Goal: Transaction & Acquisition: Purchase product/service

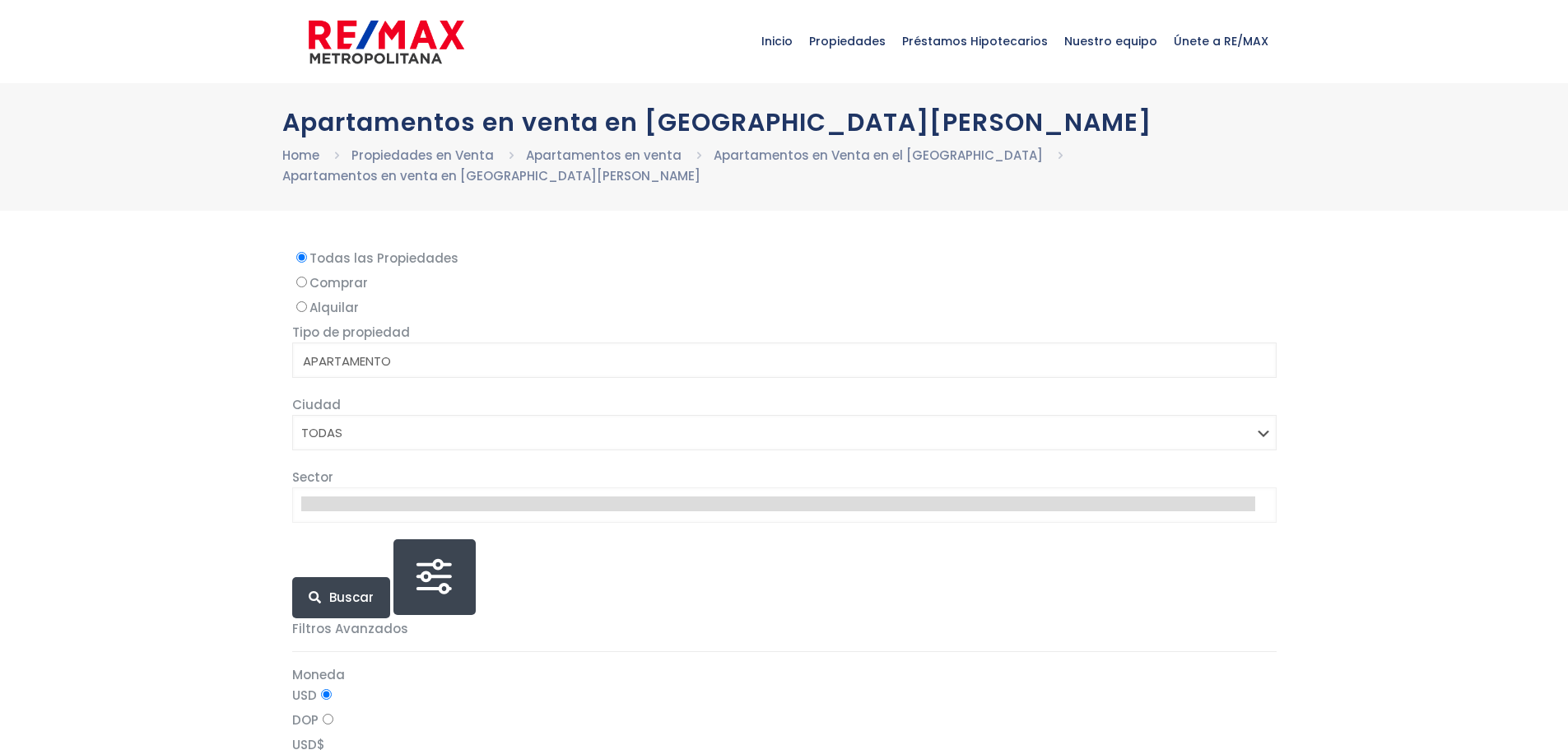
select select
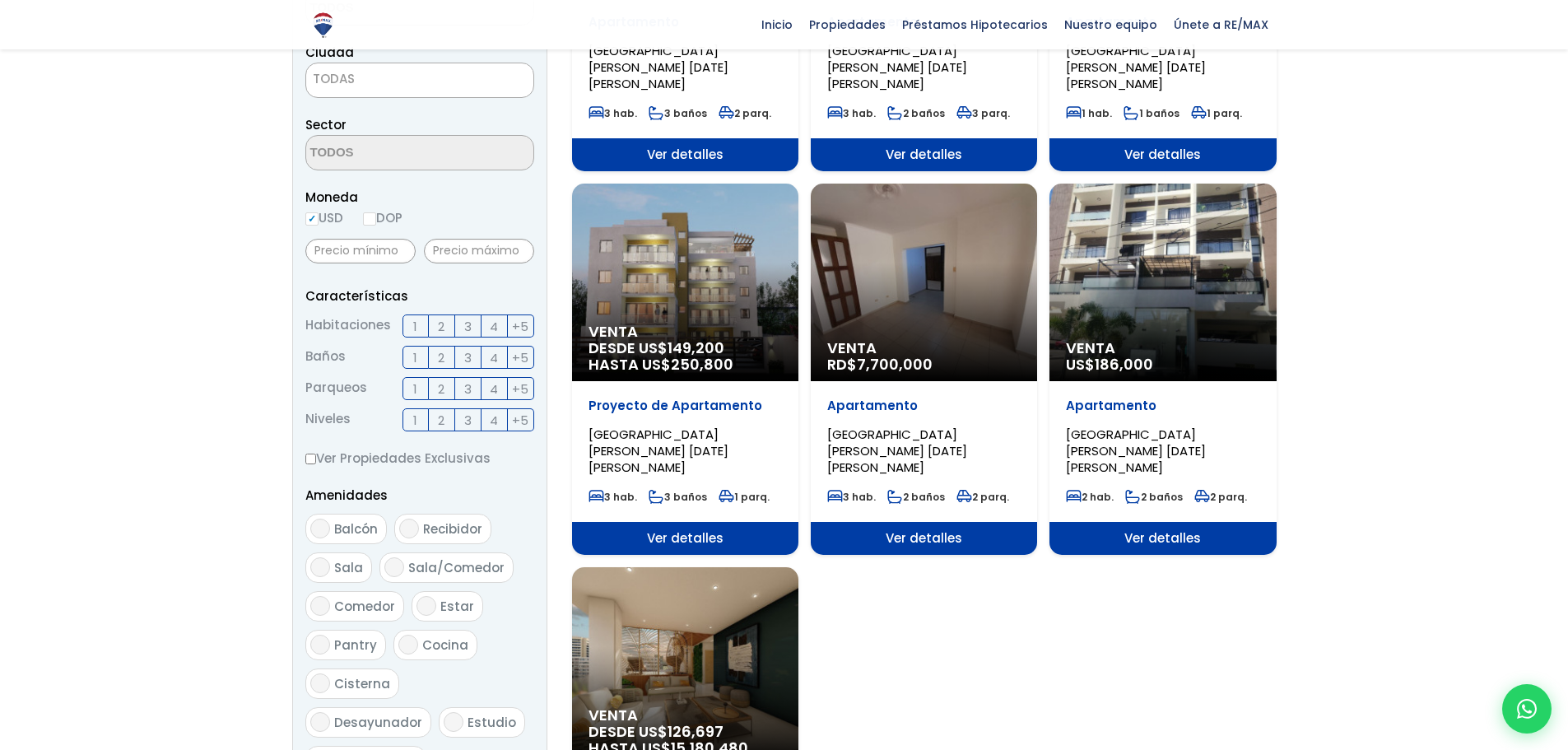
scroll to position [446, 0]
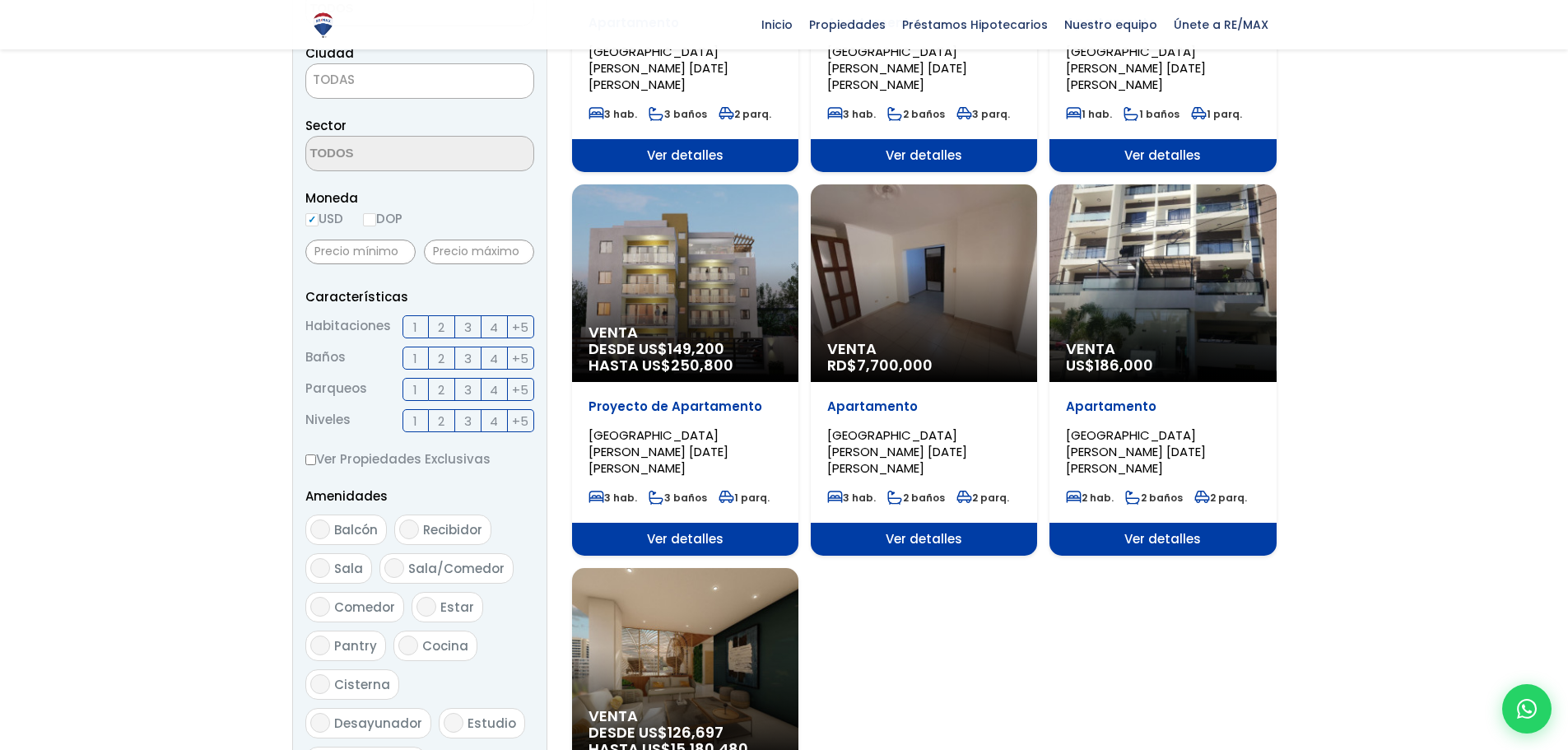
click at [799, 172] on span "Ver detalles" at bounding box center [685, 156] width 227 height 33
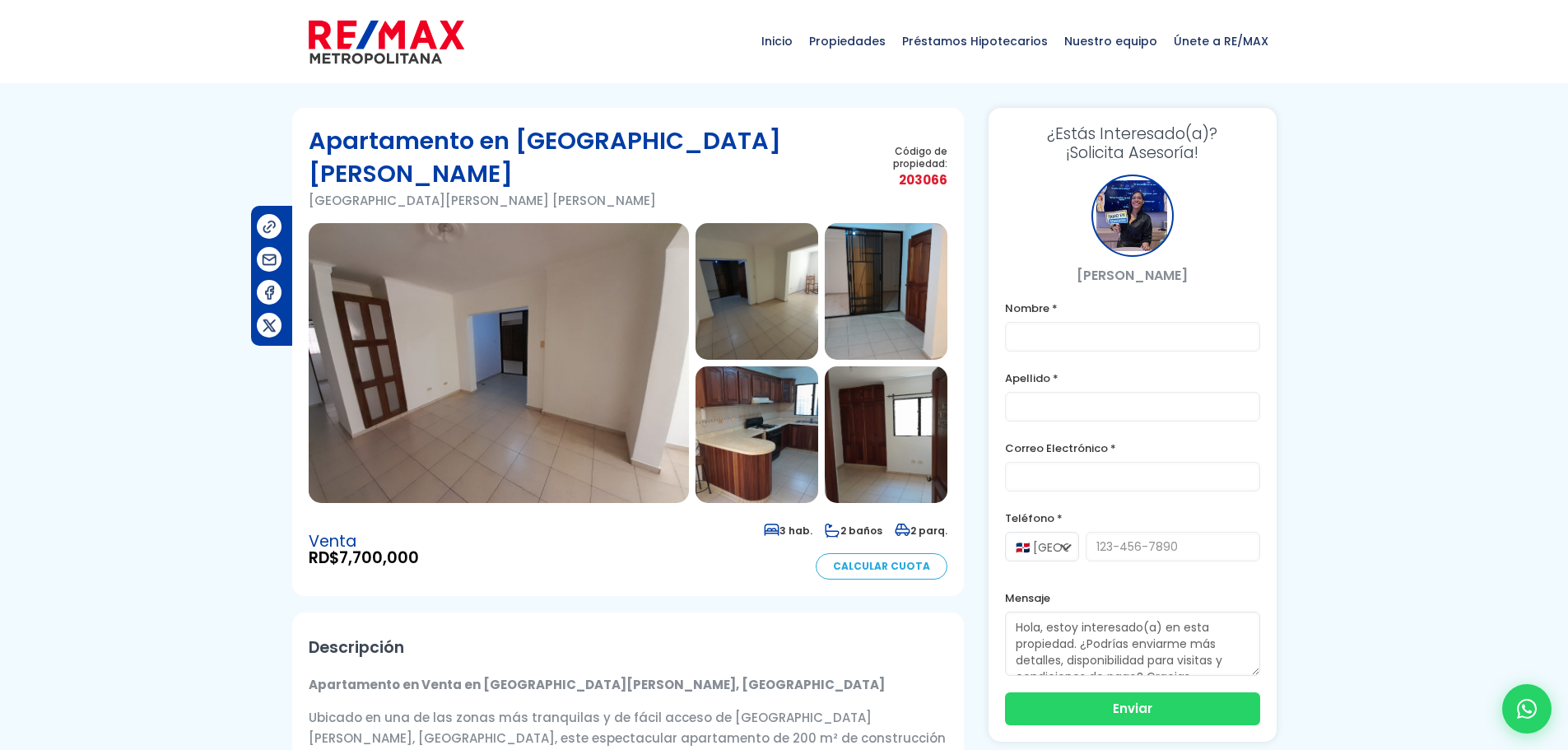
click at [891, 244] on img at bounding box center [886, 291] width 122 height 137
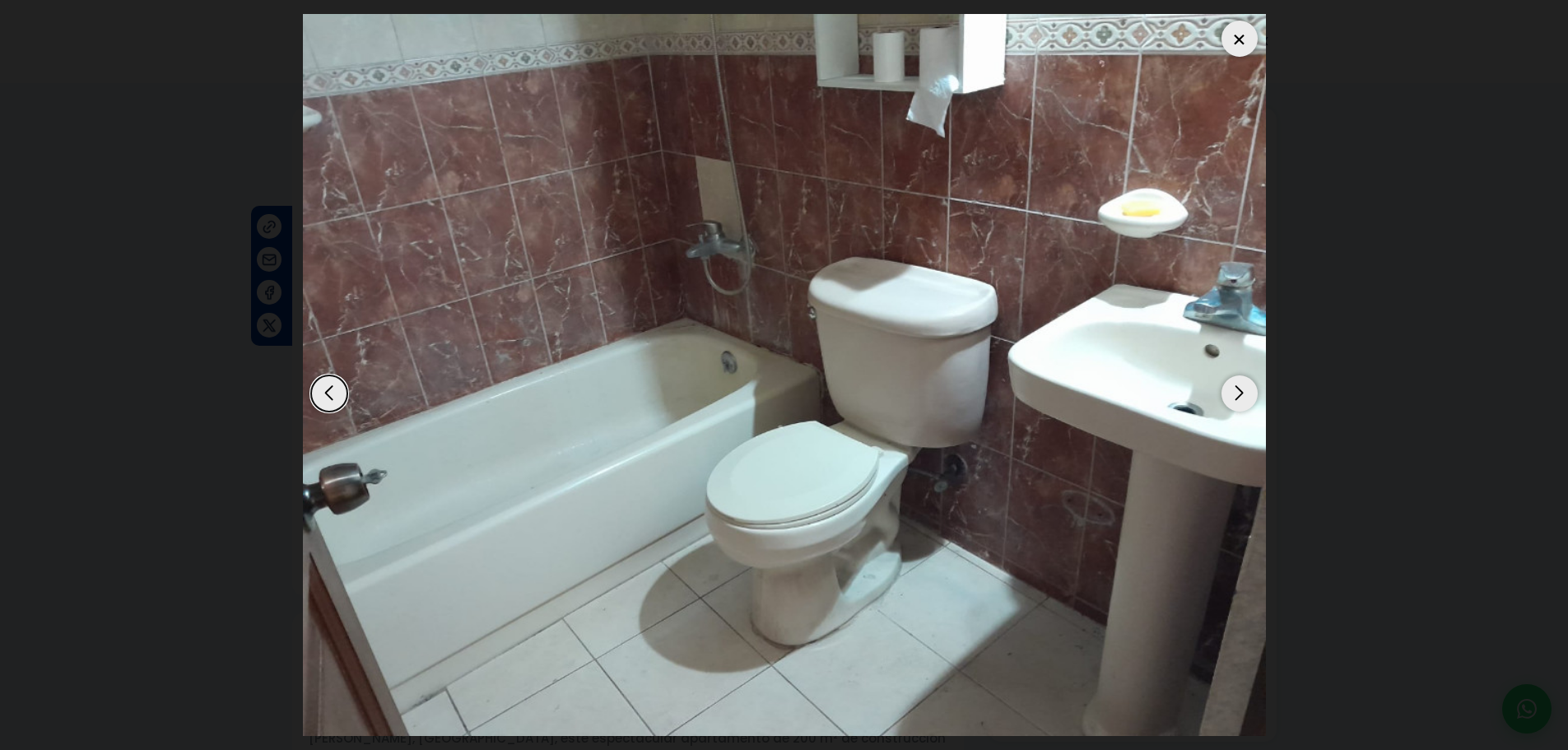
click at [335, 400] on div "Previous slide" at bounding box center [329, 393] width 36 height 36
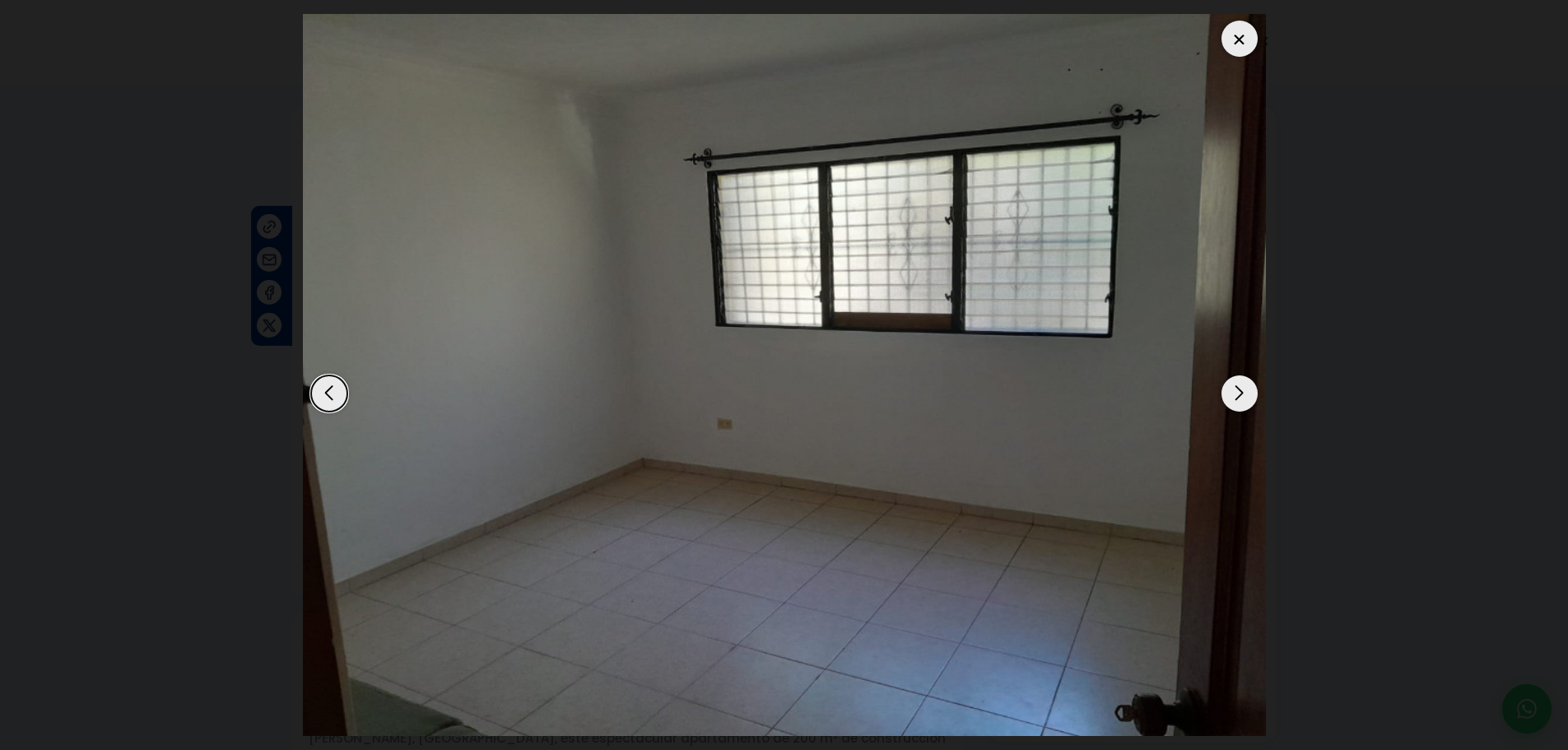
click at [1239, 41] on div at bounding box center [1240, 39] width 36 height 36
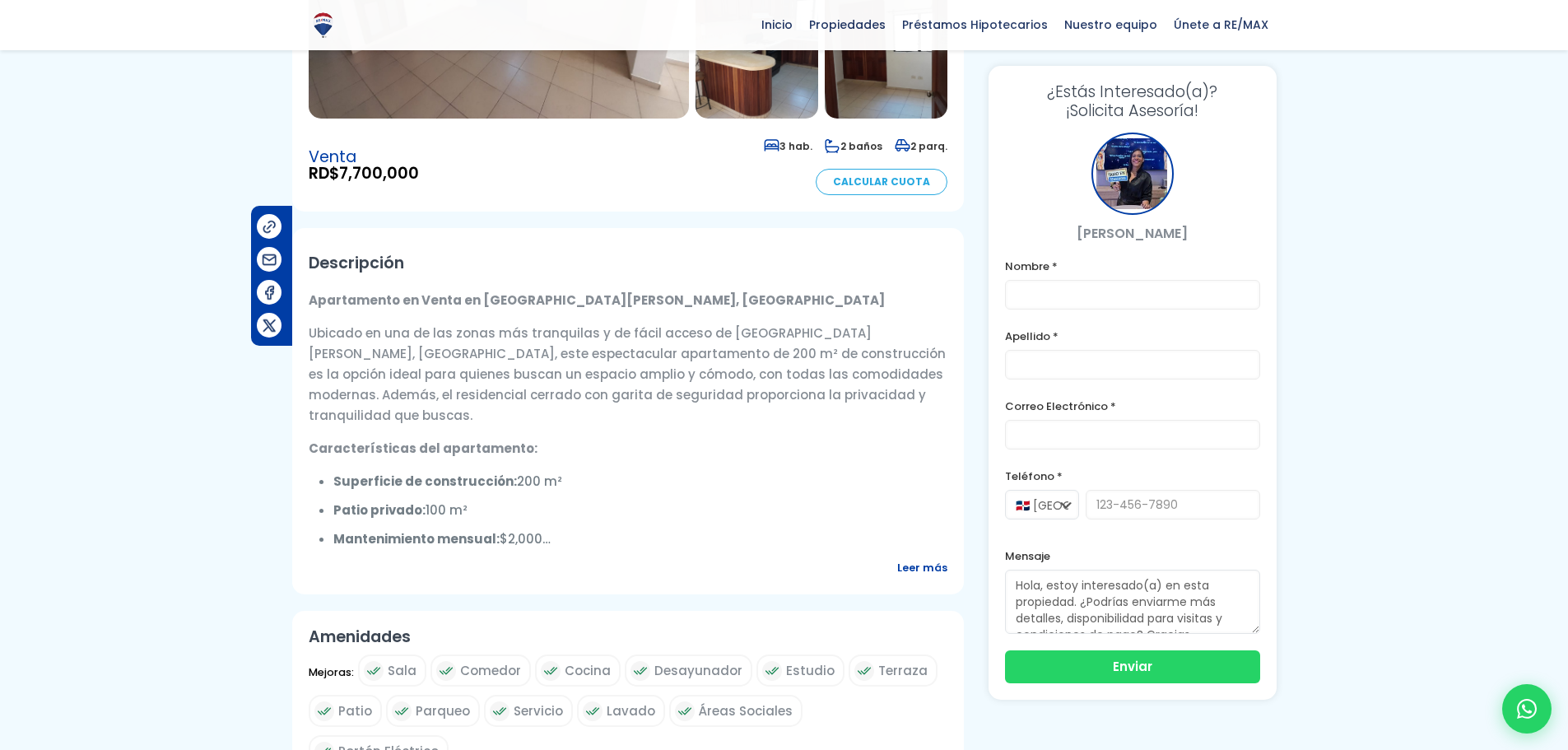
scroll to position [384, 0]
click at [923, 557] on span "Leer más" at bounding box center [922, 567] width 50 height 21
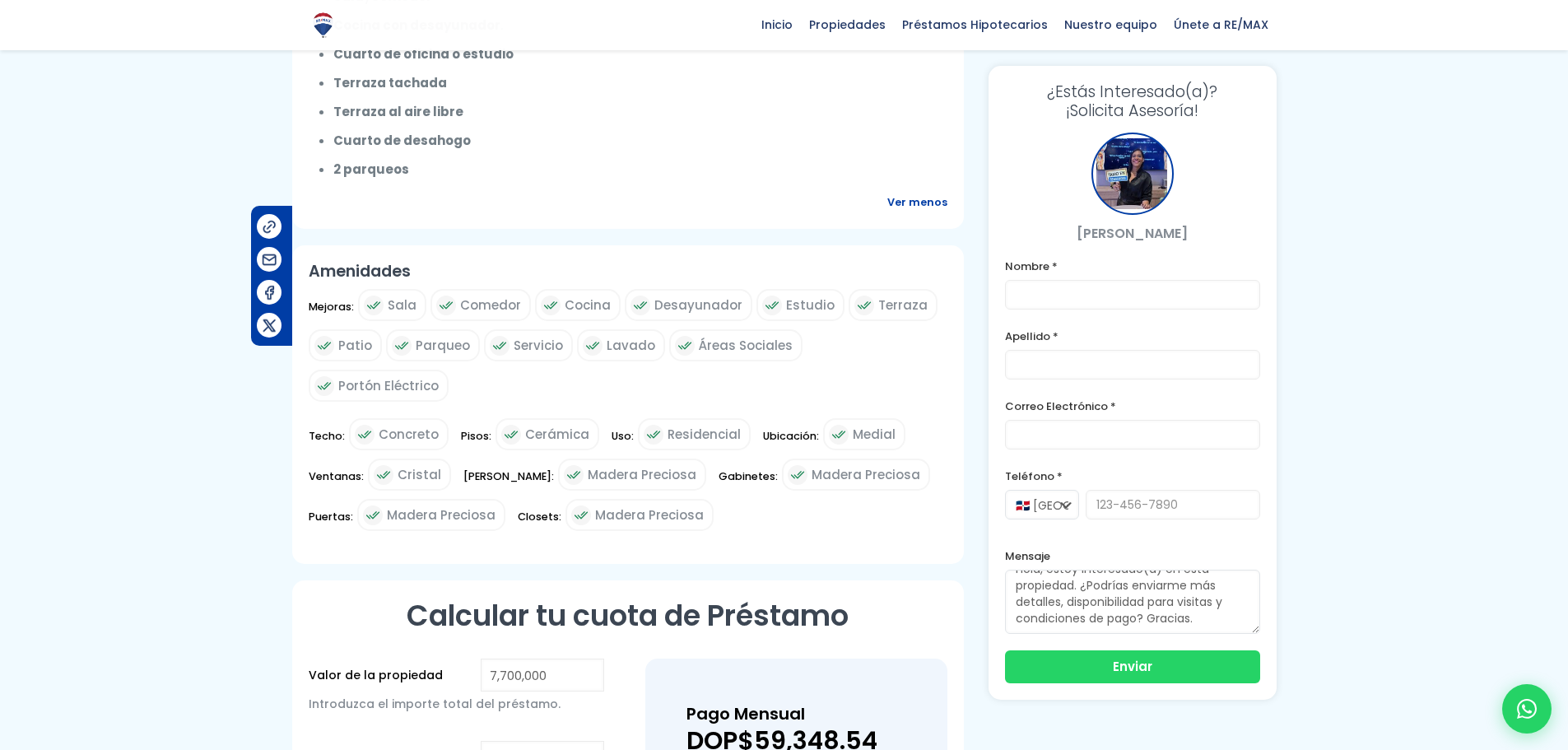
scroll to position [1044, 0]
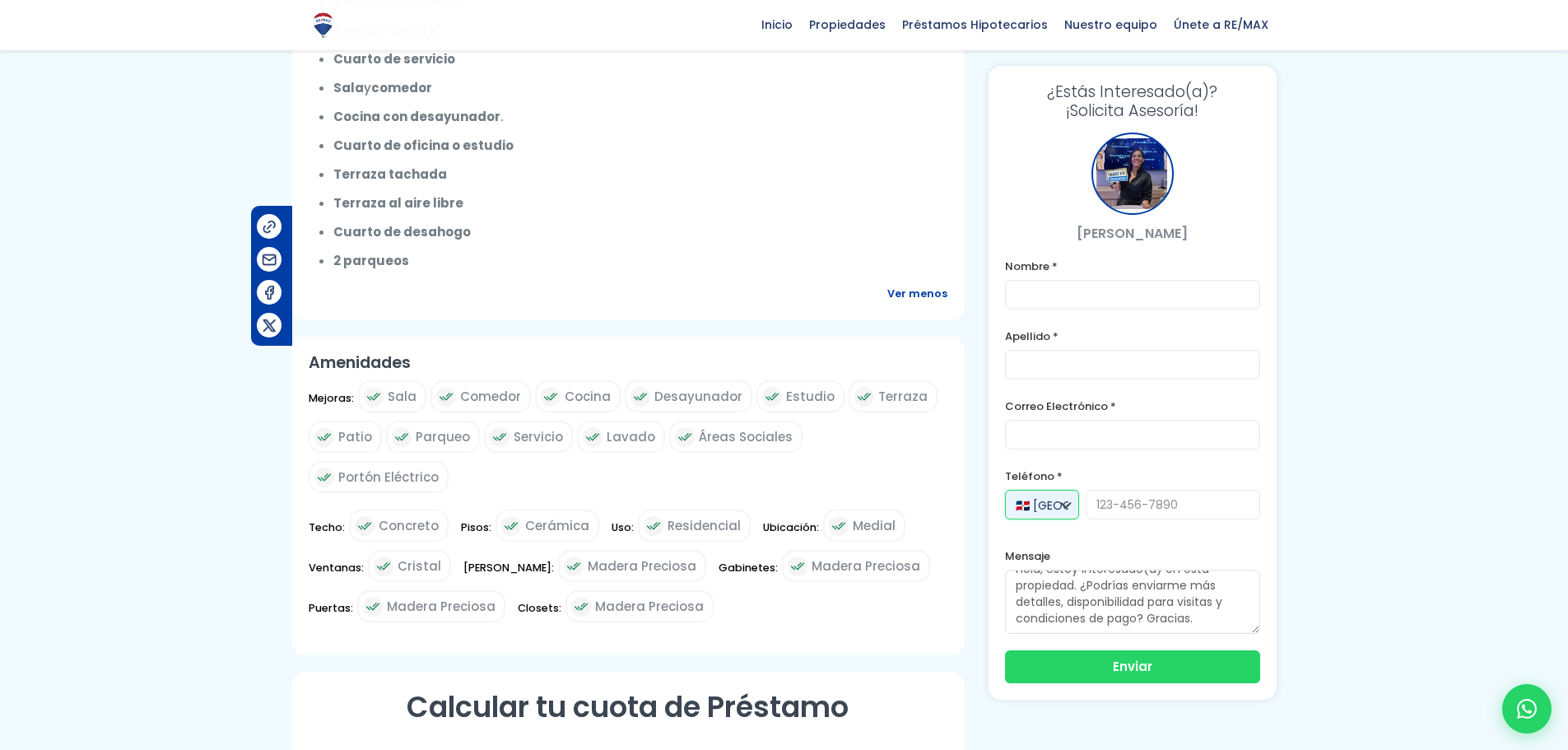
click at [1064, 499] on select "🇩🇴 República Dominicana +1 🇺🇸 Estados Unidos +1 🇪🇸 España +34" at bounding box center [1042, 504] width 74 height 30
click at [1353, 453] on div at bounding box center [784, 147] width 1568 height 2168
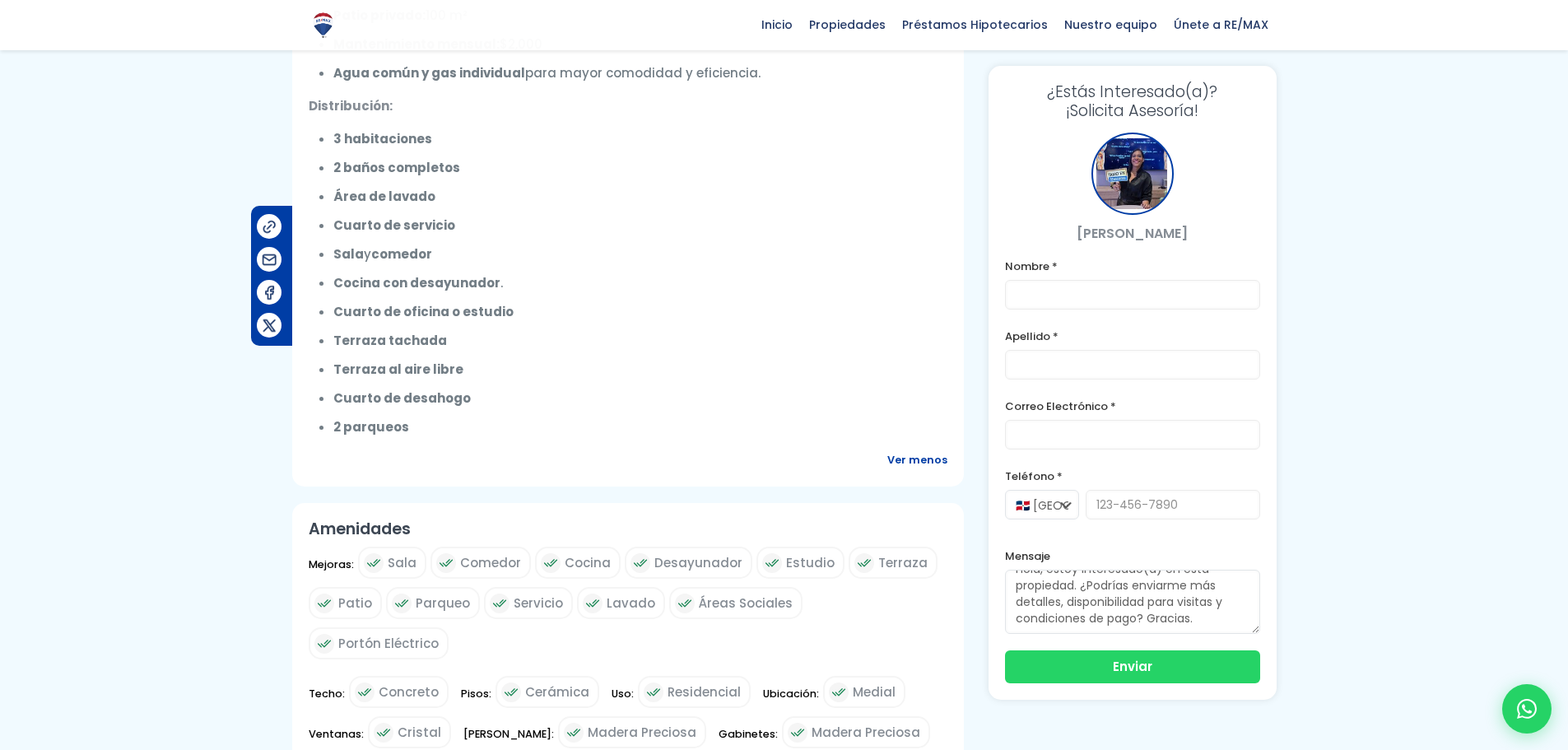
scroll to position [852, 0]
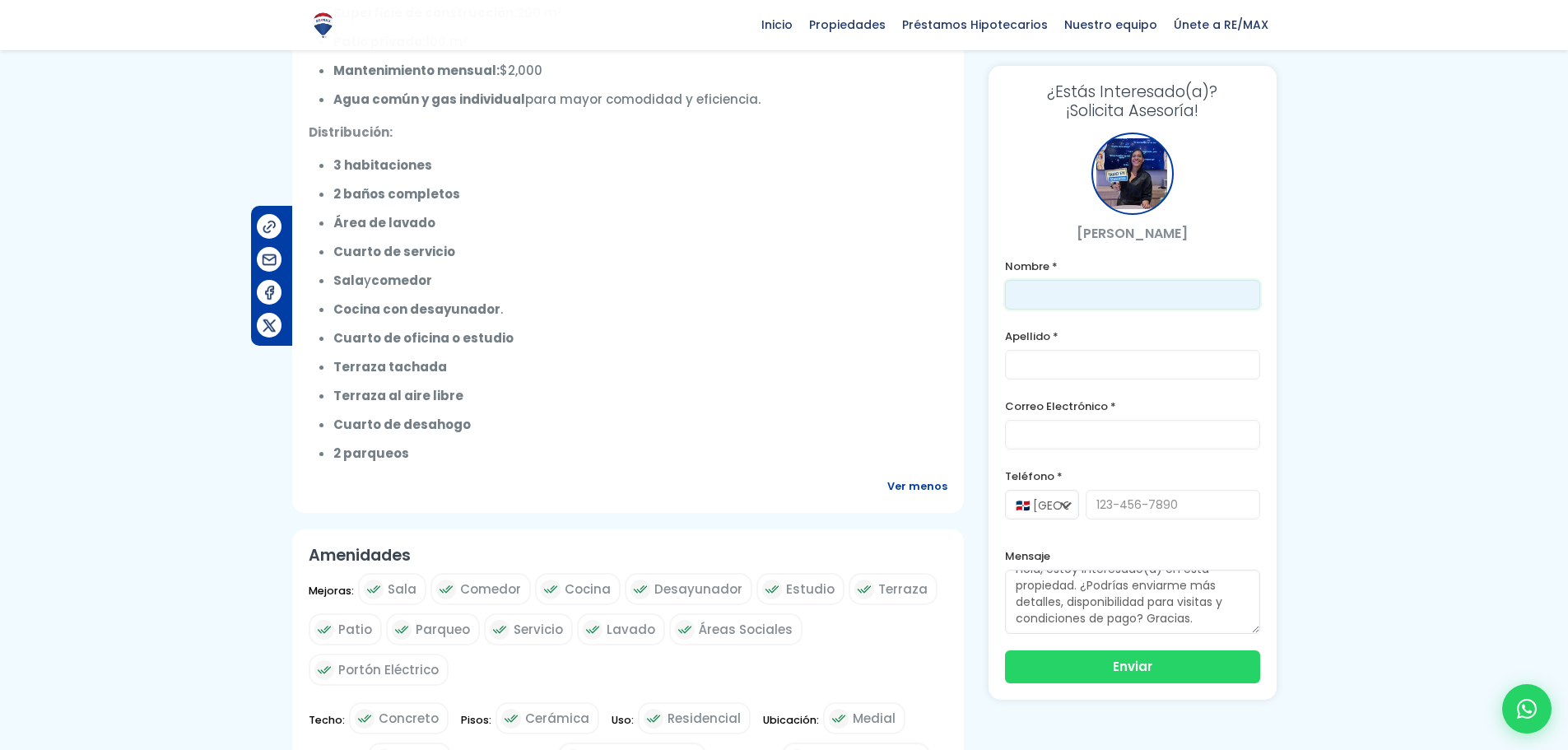
click at [1089, 286] on input "text" at bounding box center [1133, 294] width 255 height 30
type input "Cesar"
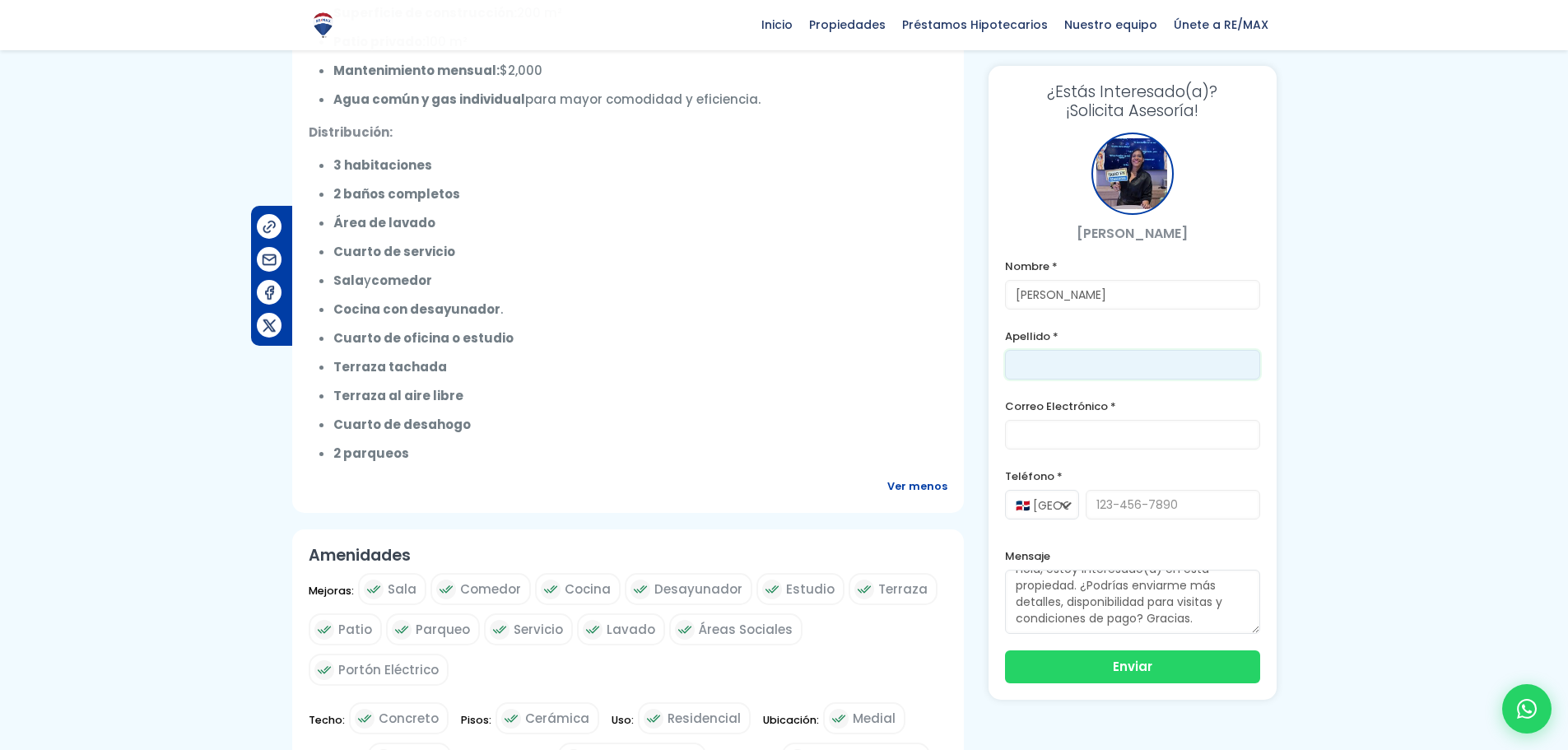
type input "Beras"
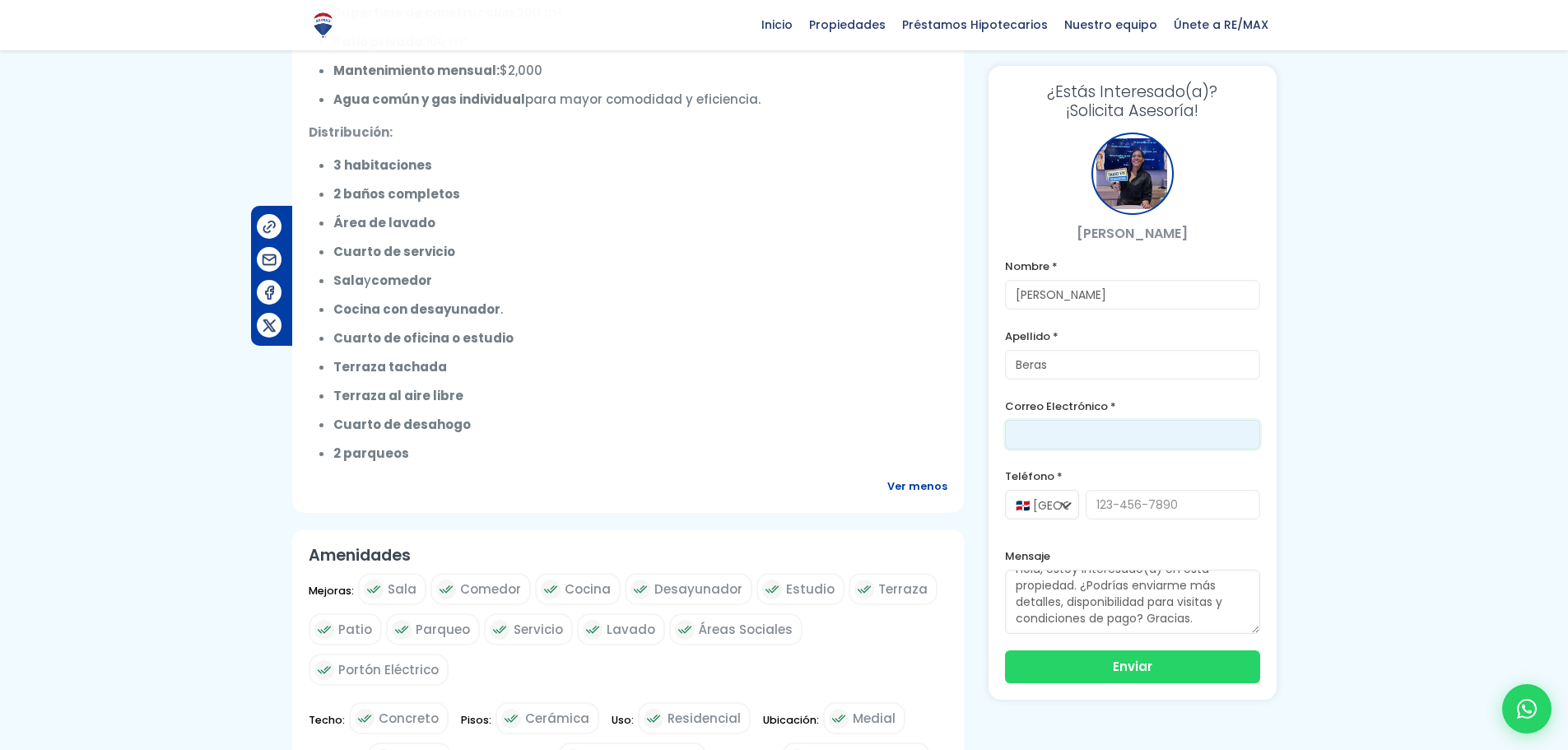
drag, startPoint x: 1149, startPoint y: 437, endPoint x: 1187, endPoint y: 421, distance: 41.2
click at [1149, 437] on input "email" at bounding box center [1133, 434] width 255 height 30
type input "cberas@yahoo.com"
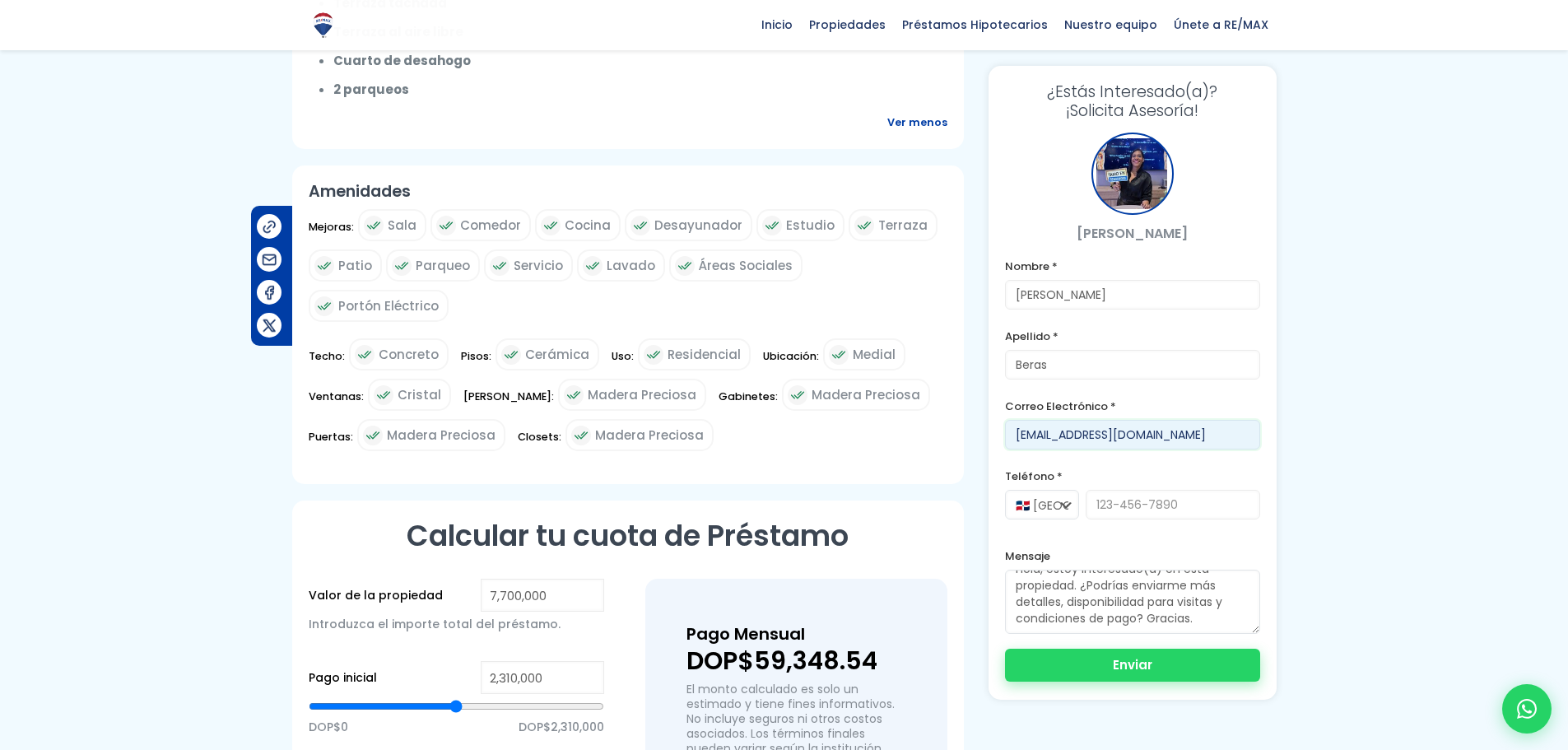
scroll to position [1237, 0]
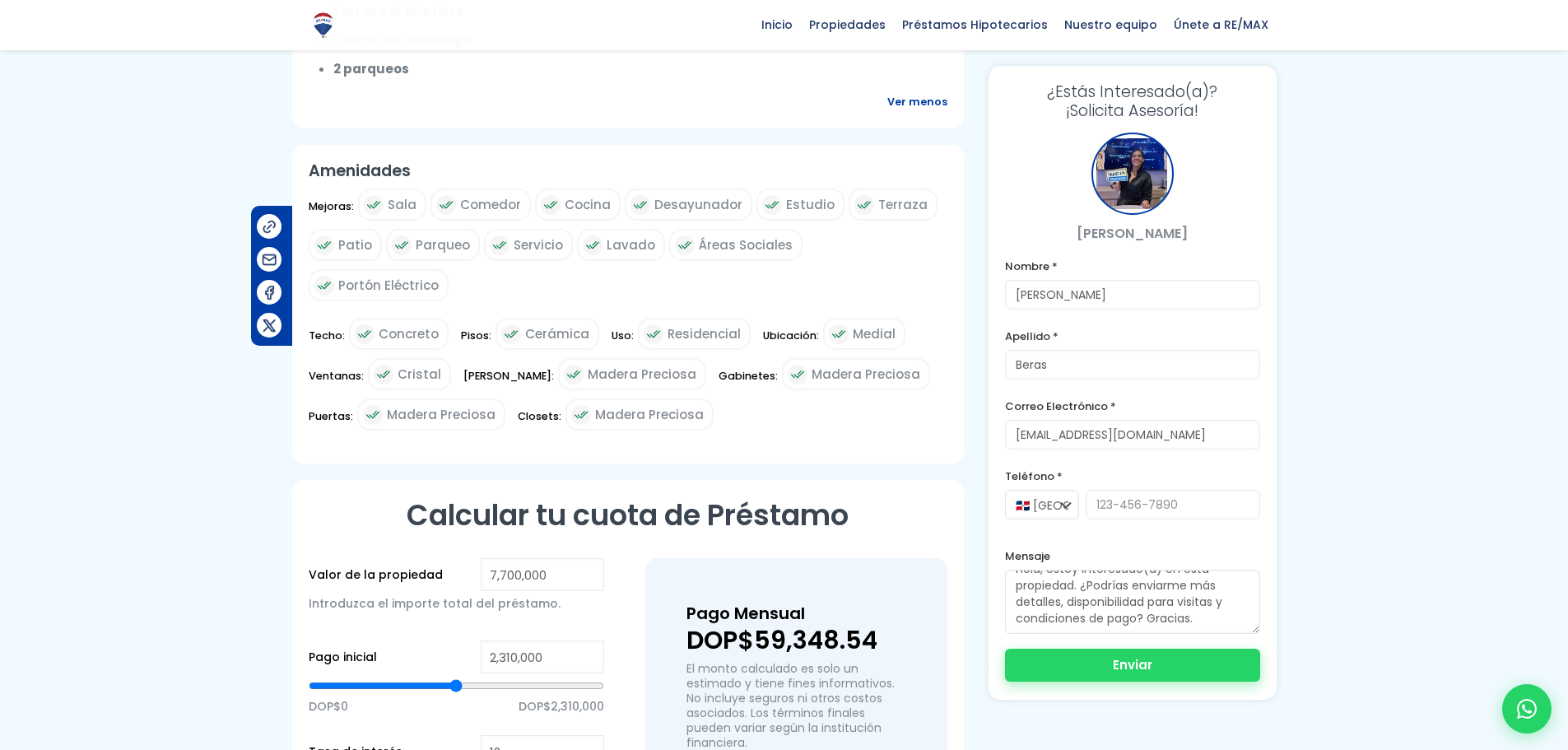
click at [1143, 654] on button "Enviar" at bounding box center [1133, 665] width 255 height 33
type input "8295487085"
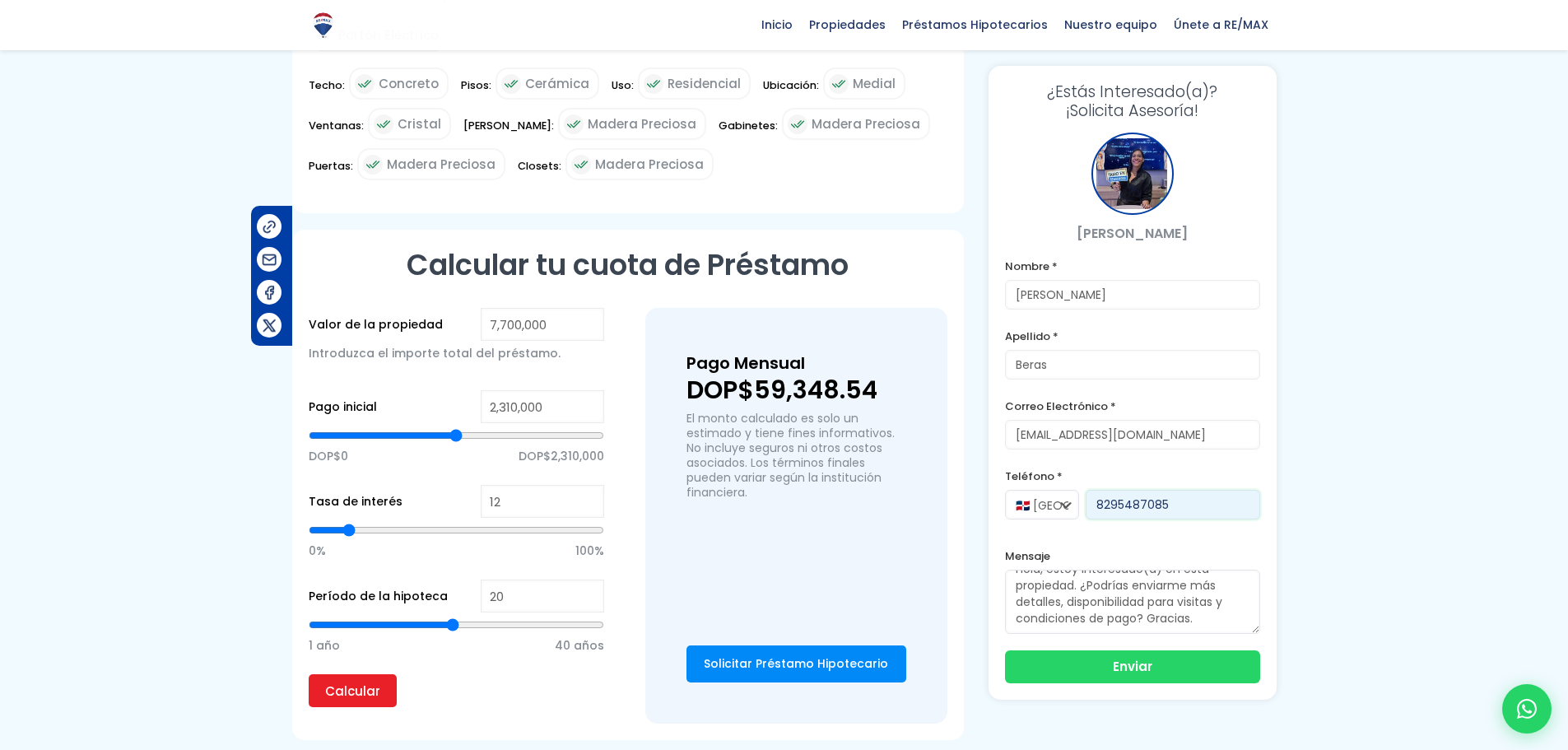
scroll to position [1428, 0]
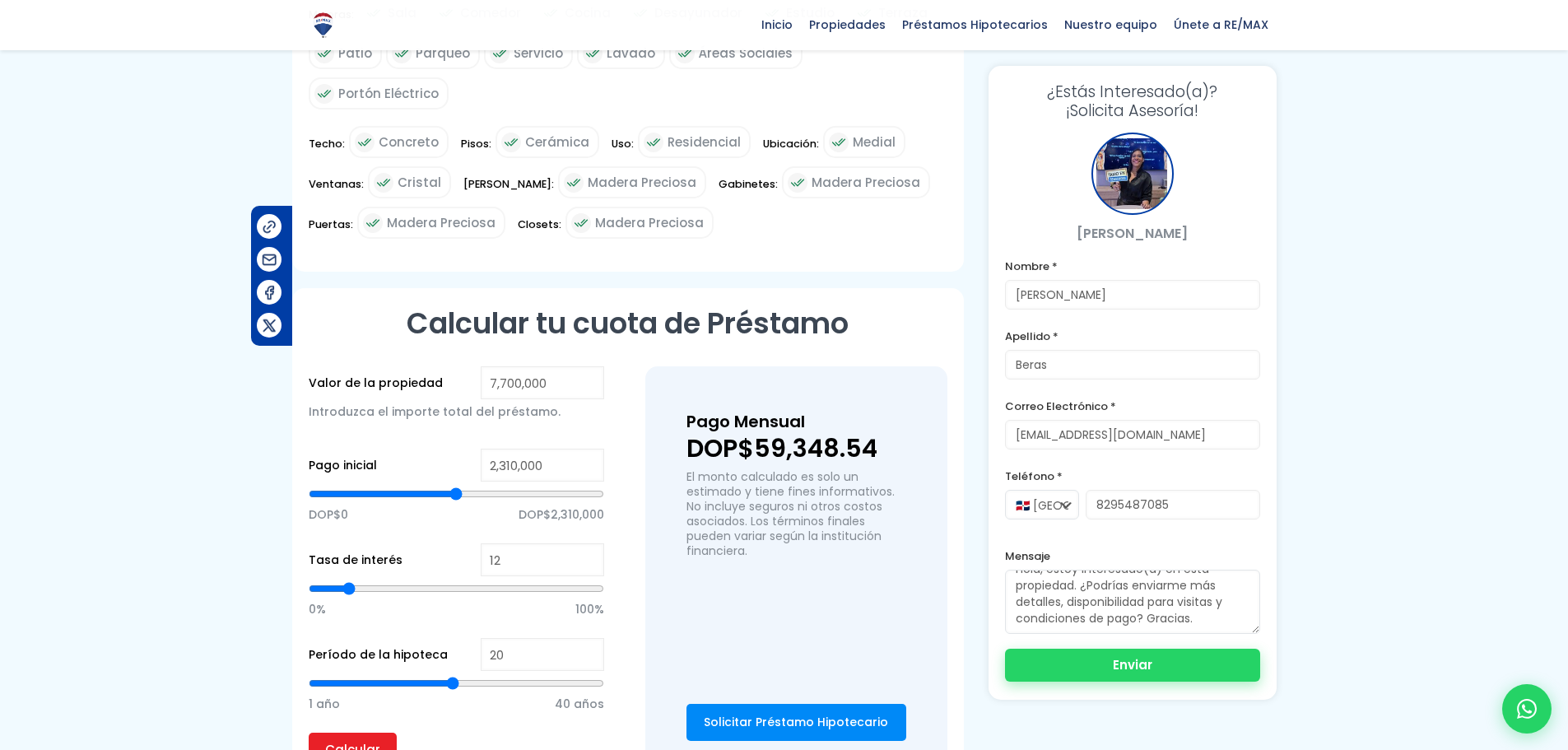
click at [1145, 671] on button "Enviar" at bounding box center [1133, 665] width 255 height 33
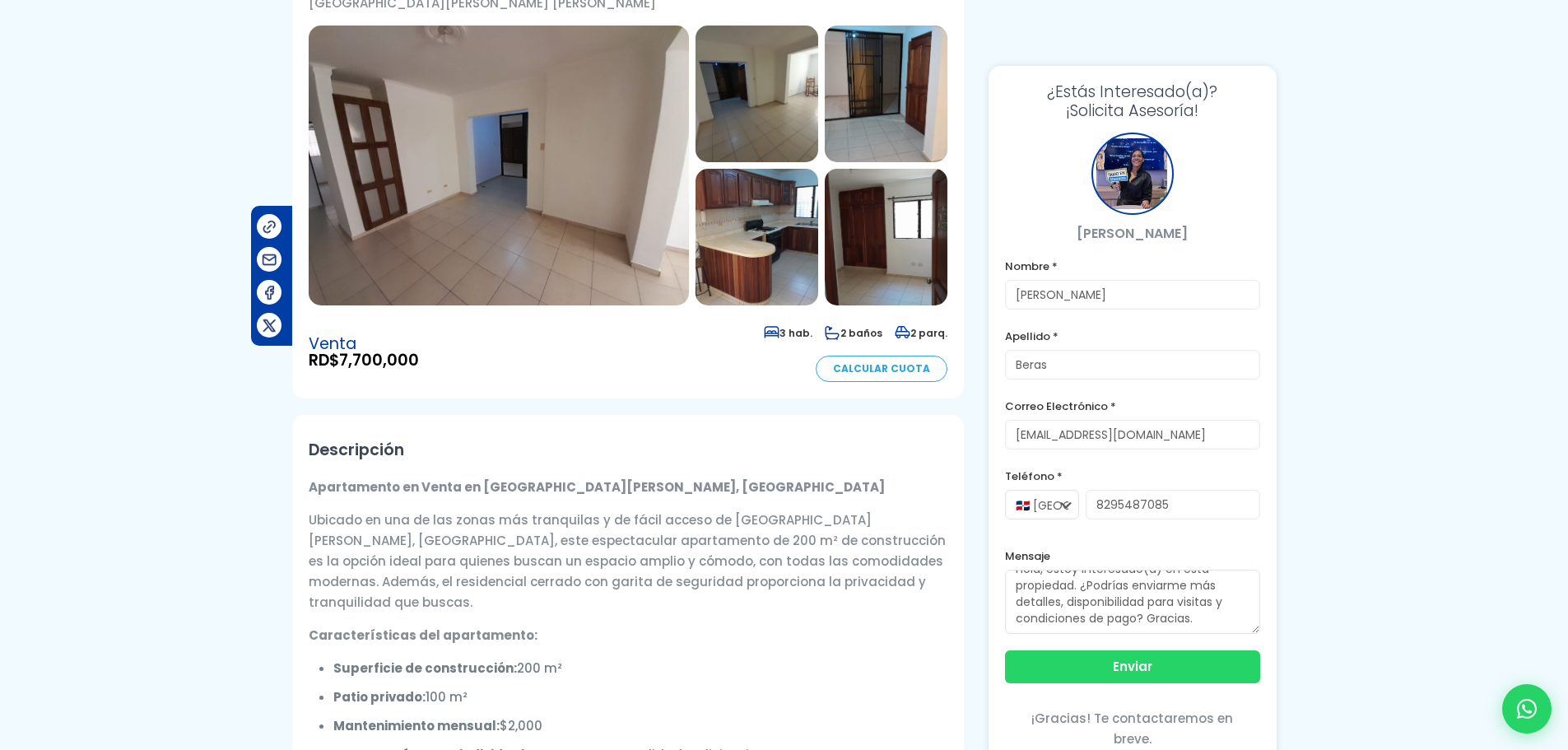
scroll to position [0, 0]
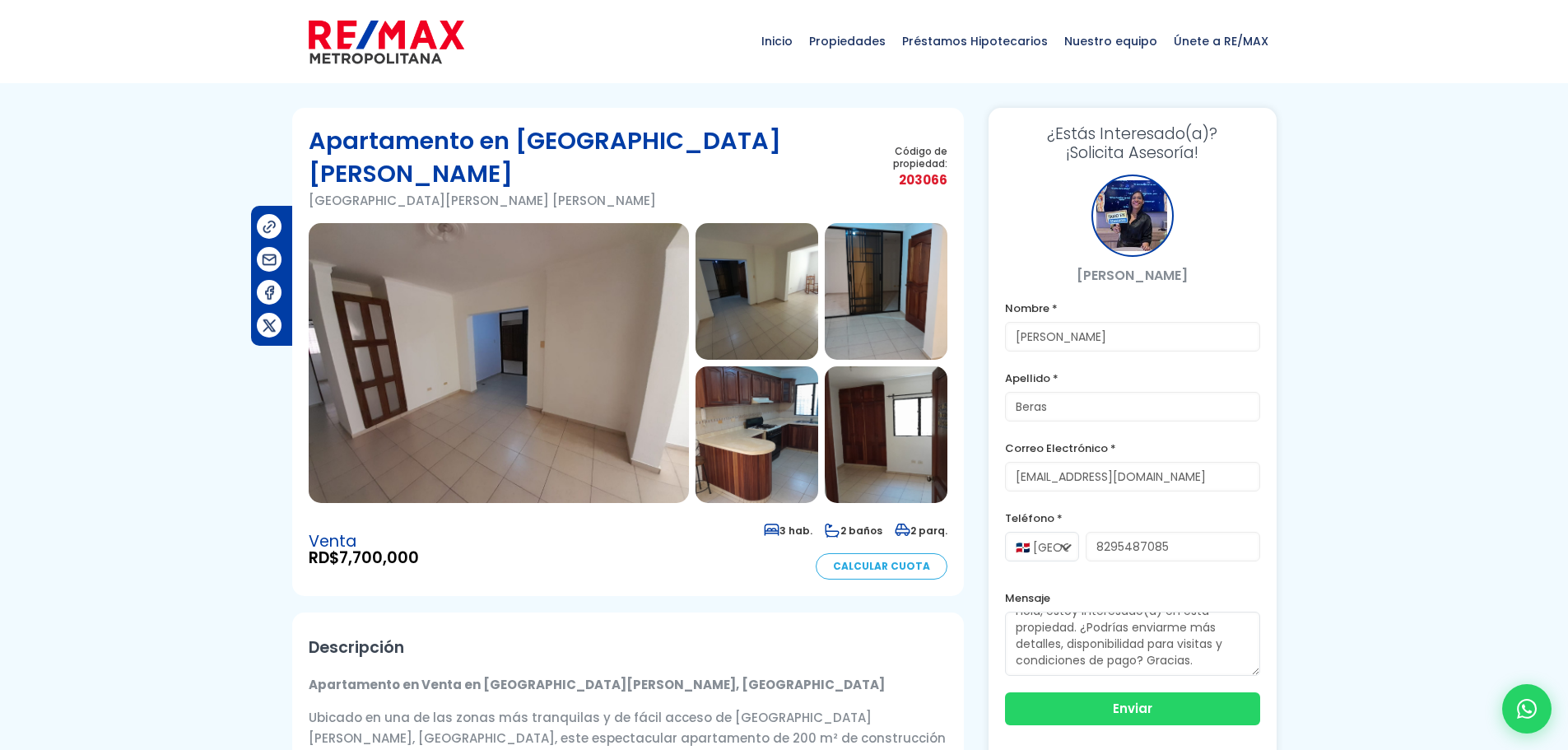
click at [920, 412] on img at bounding box center [886, 434] width 122 height 137
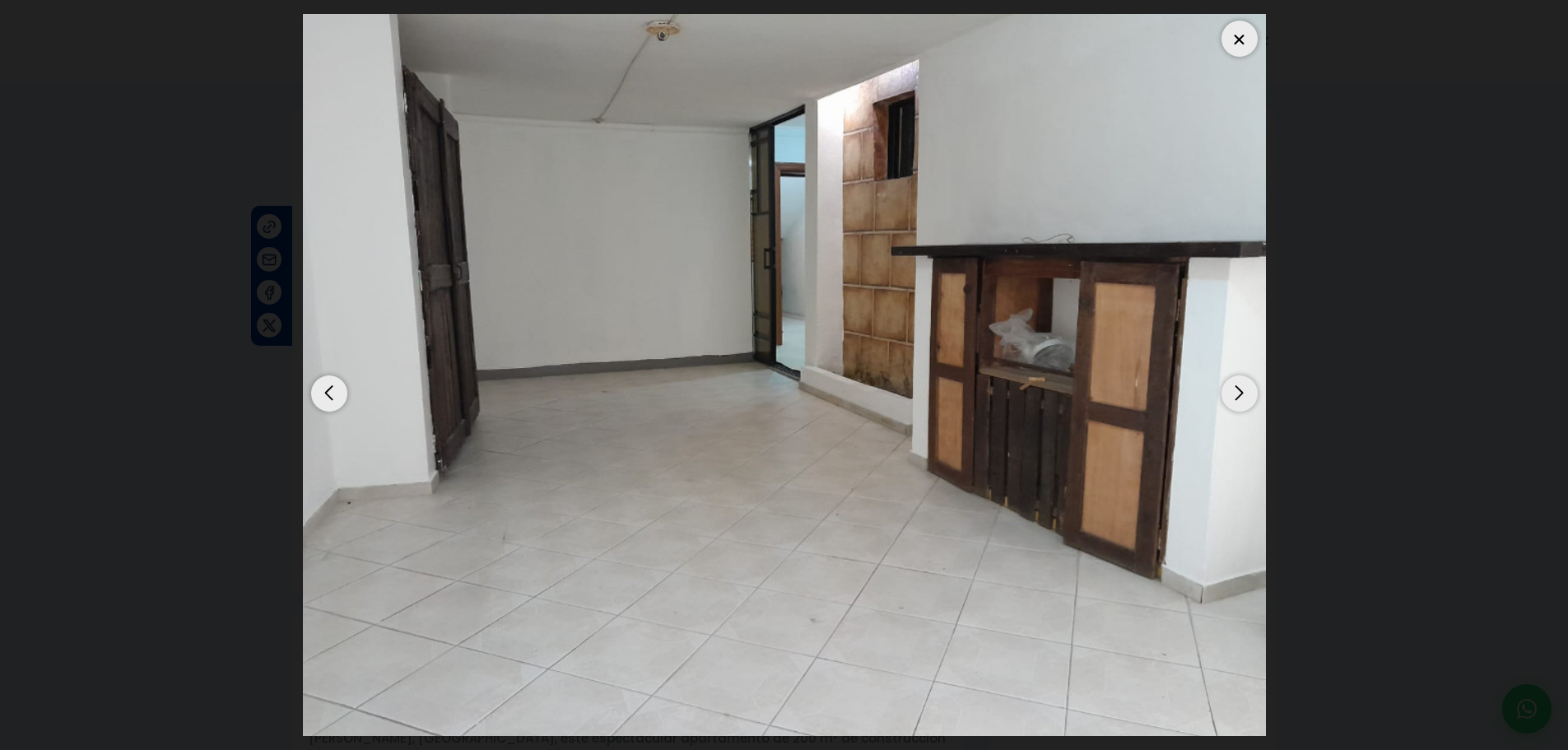
click at [1226, 34] on div at bounding box center [1240, 39] width 36 height 36
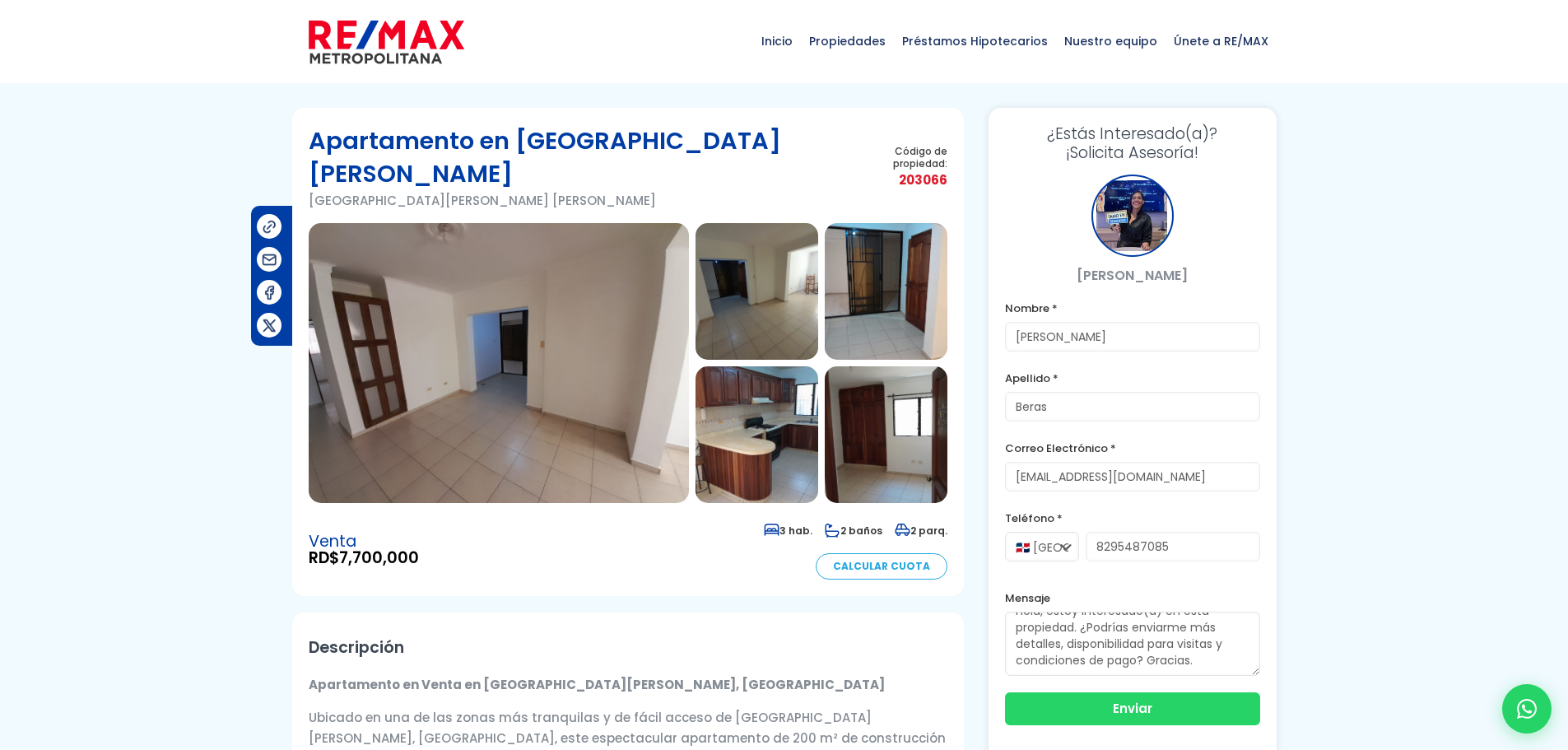
click at [908, 523] on icon at bounding box center [902, 531] width 15 height 14
drag, startPoint x: 13, startPoint y: 133, endPoint x: 151, endPoint y: 174, distance: 144.0
